Goal: Obtain resource: Obtain resource

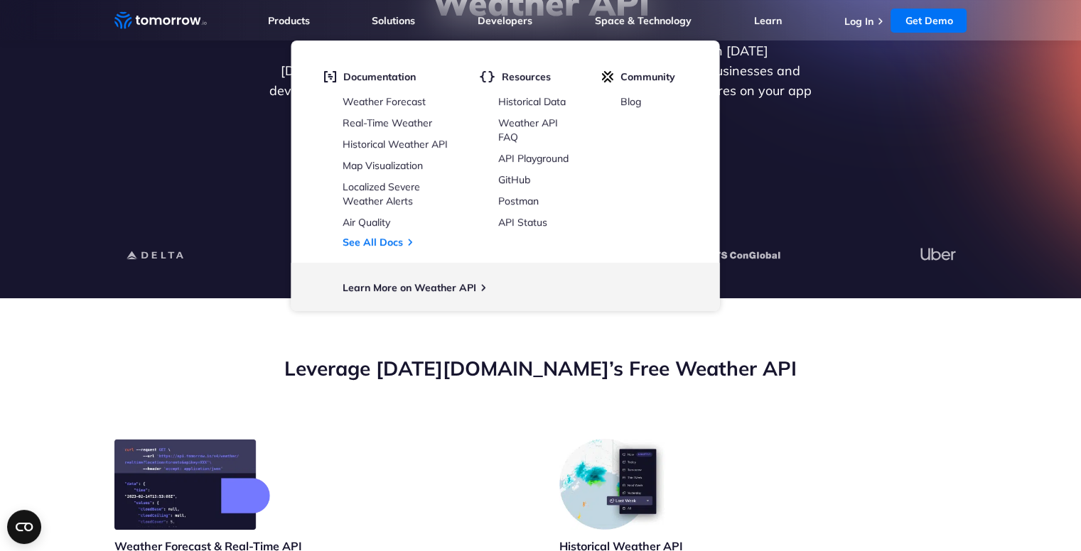
click at [770, 200] on div "Explore the World’s Best Weather API Get reliable and precise weather data thro…" at bounding box center [540, 62] width 875 height 302
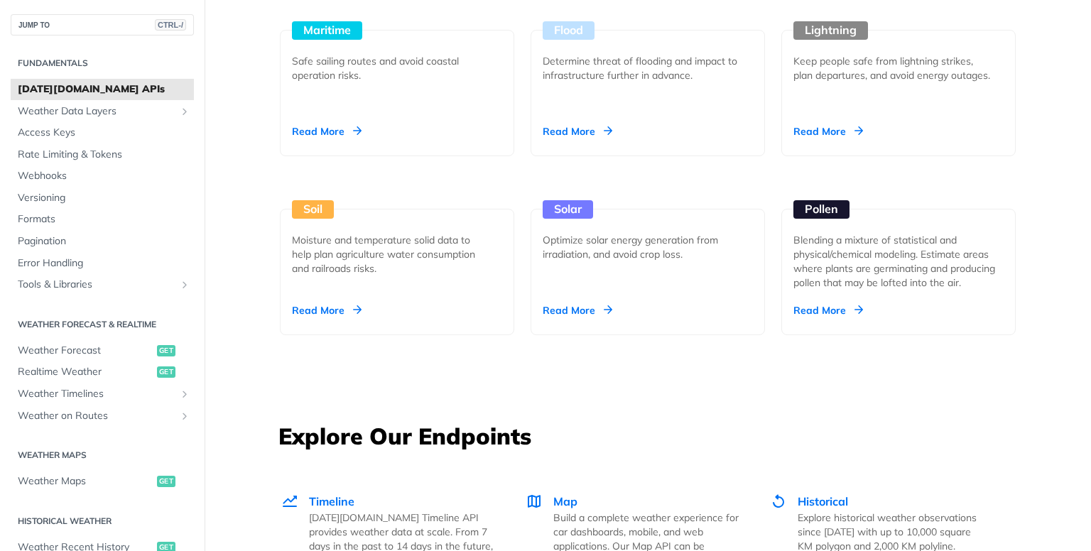
scroll to position [1634, 0]
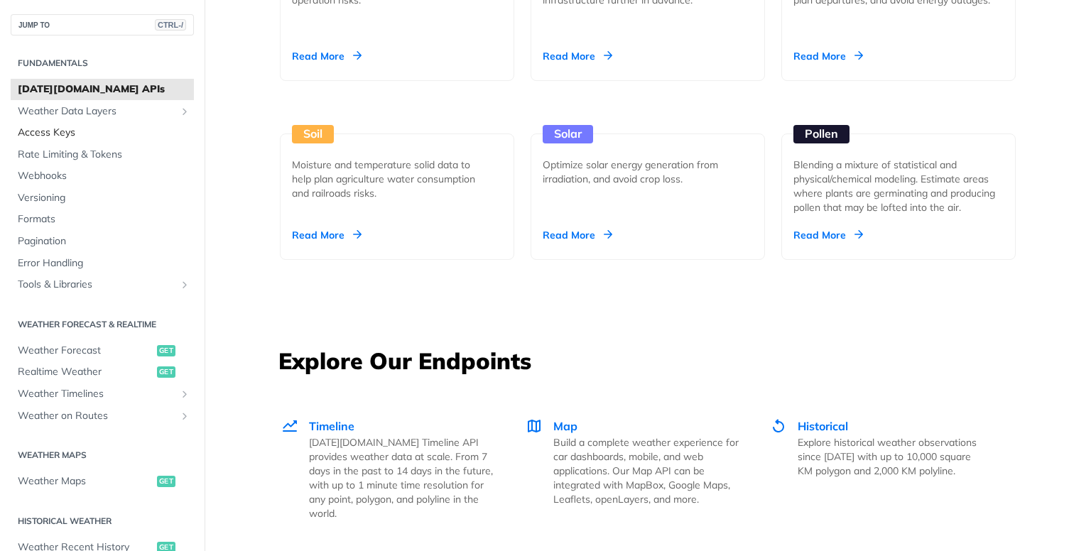
click at [109, 136] on span "Access Keys" at bounding box center [104, 133] width 173 height 14
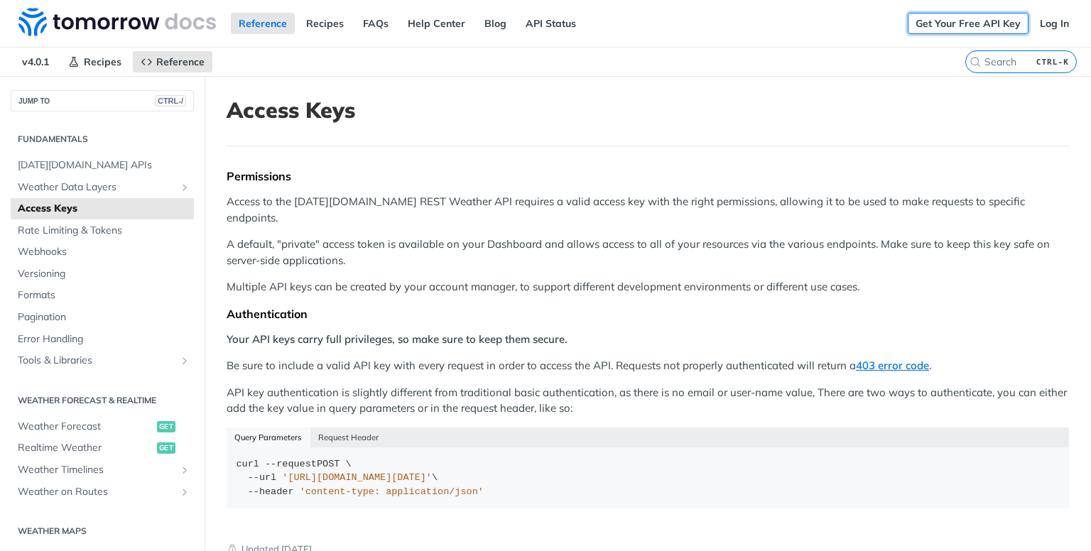
drag, startPoint x: 954, startPoint y: 22, endPoint x: 951, endPoint y: 29, distance: 7.4
click at [953, 22] on link "Get Your Free API Key" at bounding box center [968, 23] width 121 height 21
click at [981, 22] on link "Get Your Free API Key" at bounding box center [968, 23] width 121 height 21
